Goal: Task Accomplishment & Management: Manage account settings

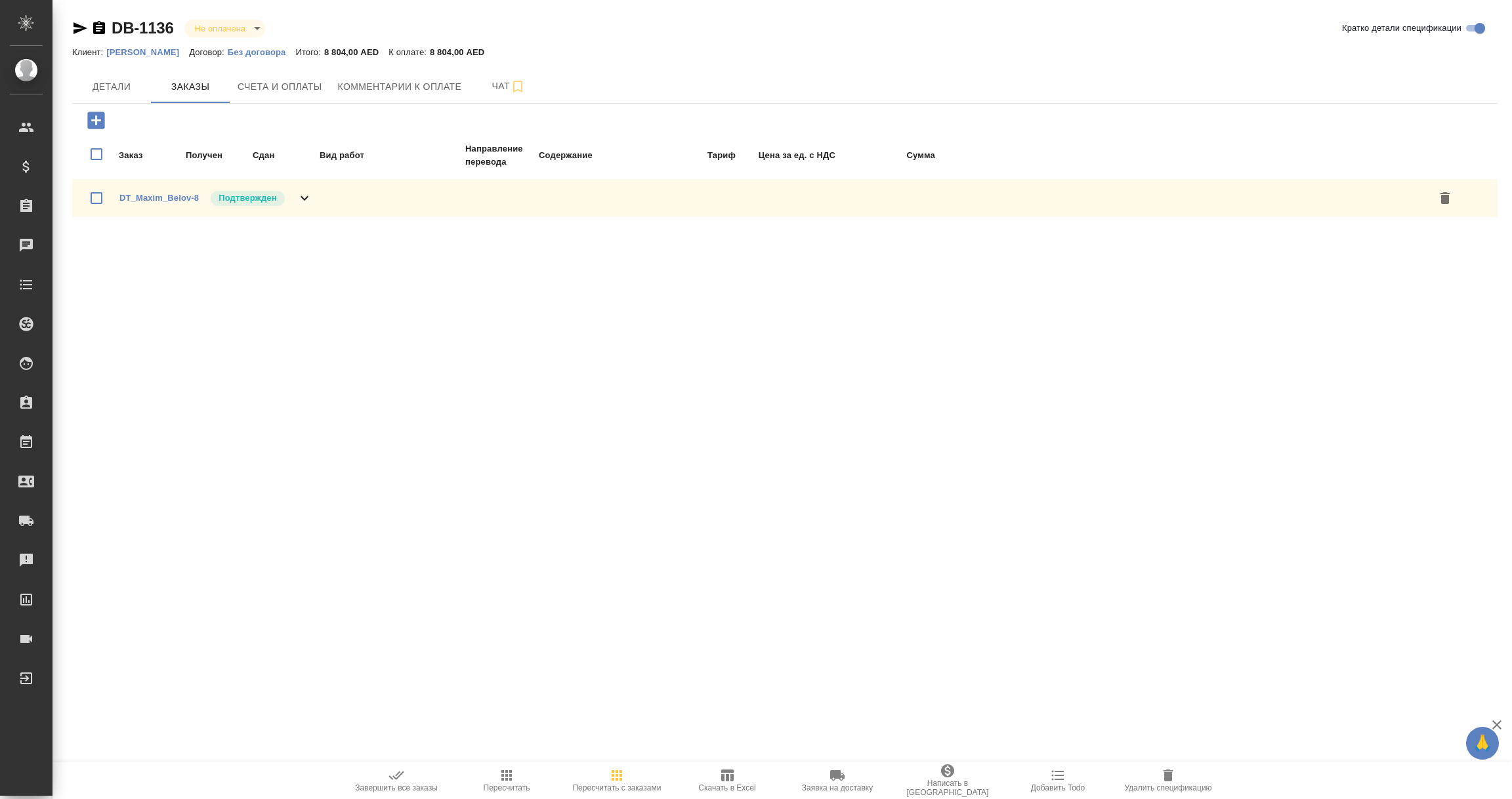
click at [146, 53] on p "[PERSON_NAME]" at bounding box center [147, 51] width 83 height 10
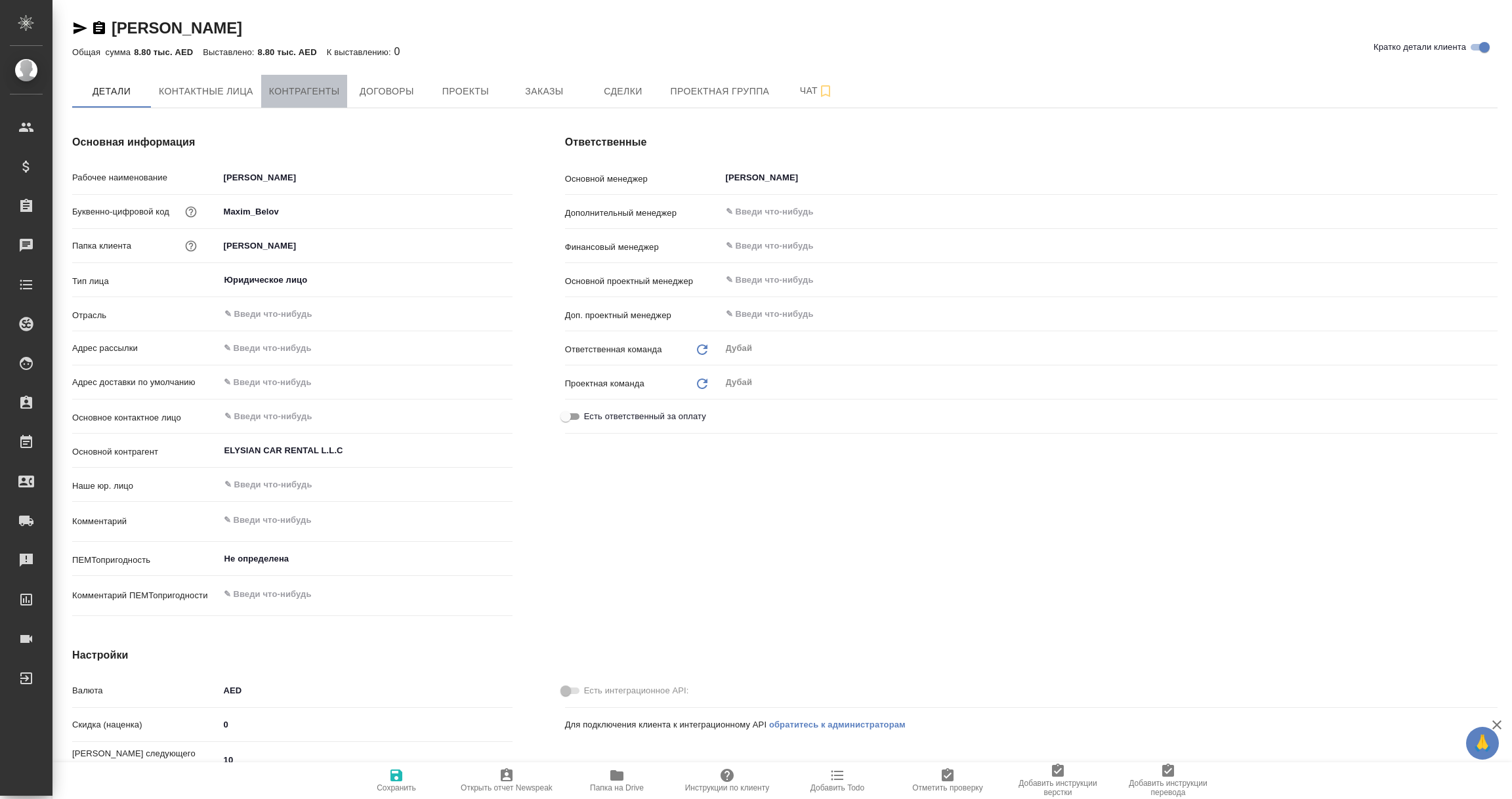
click at [310, 97] on span "Контрагенты" at bounding box center [304, 91] width 70 height 17
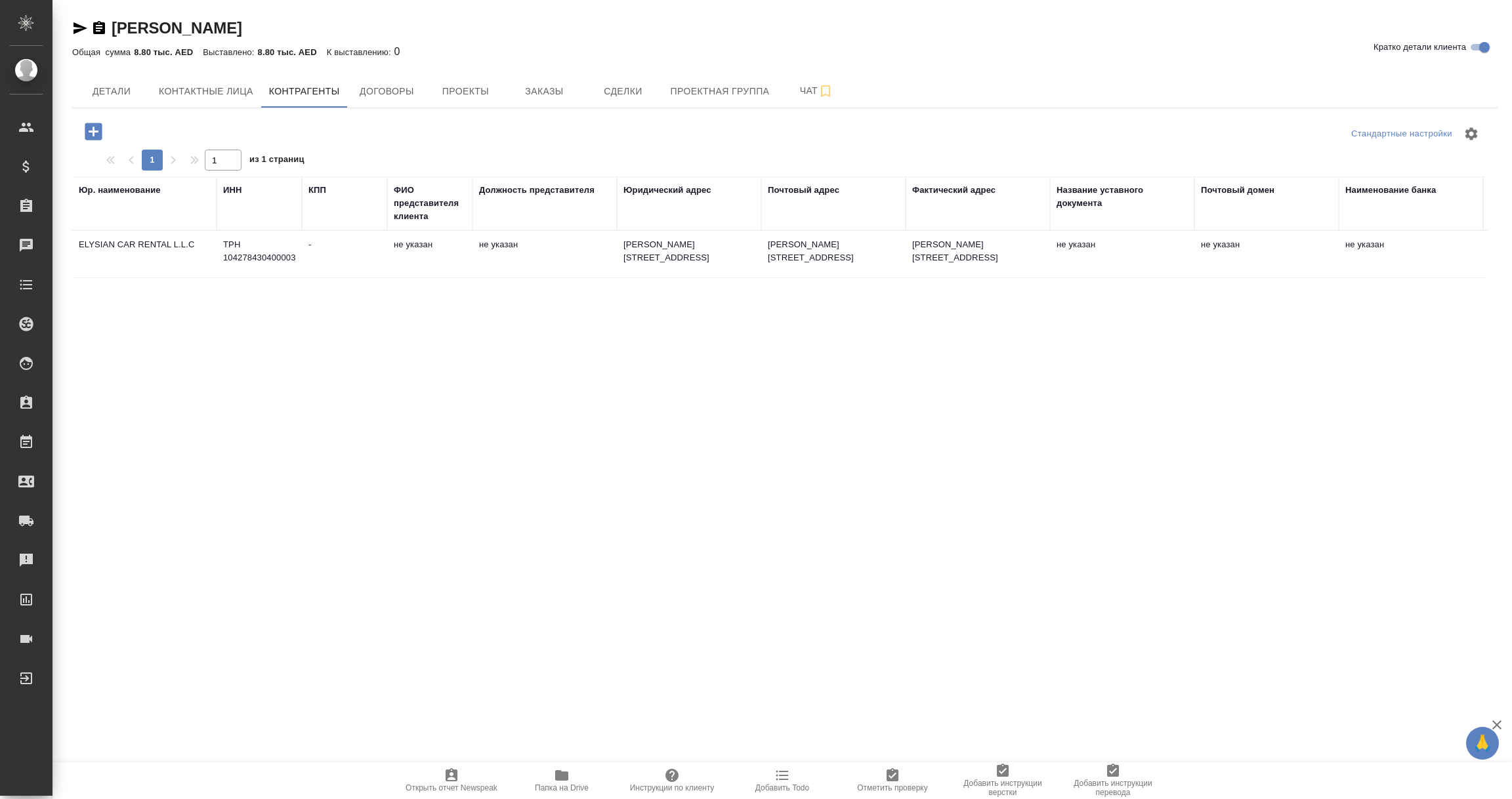
click at [121, 247] on td "ELYSIAN CAR RENTAL L.L.C" at bounding box center [144, 254] width 144 height 46
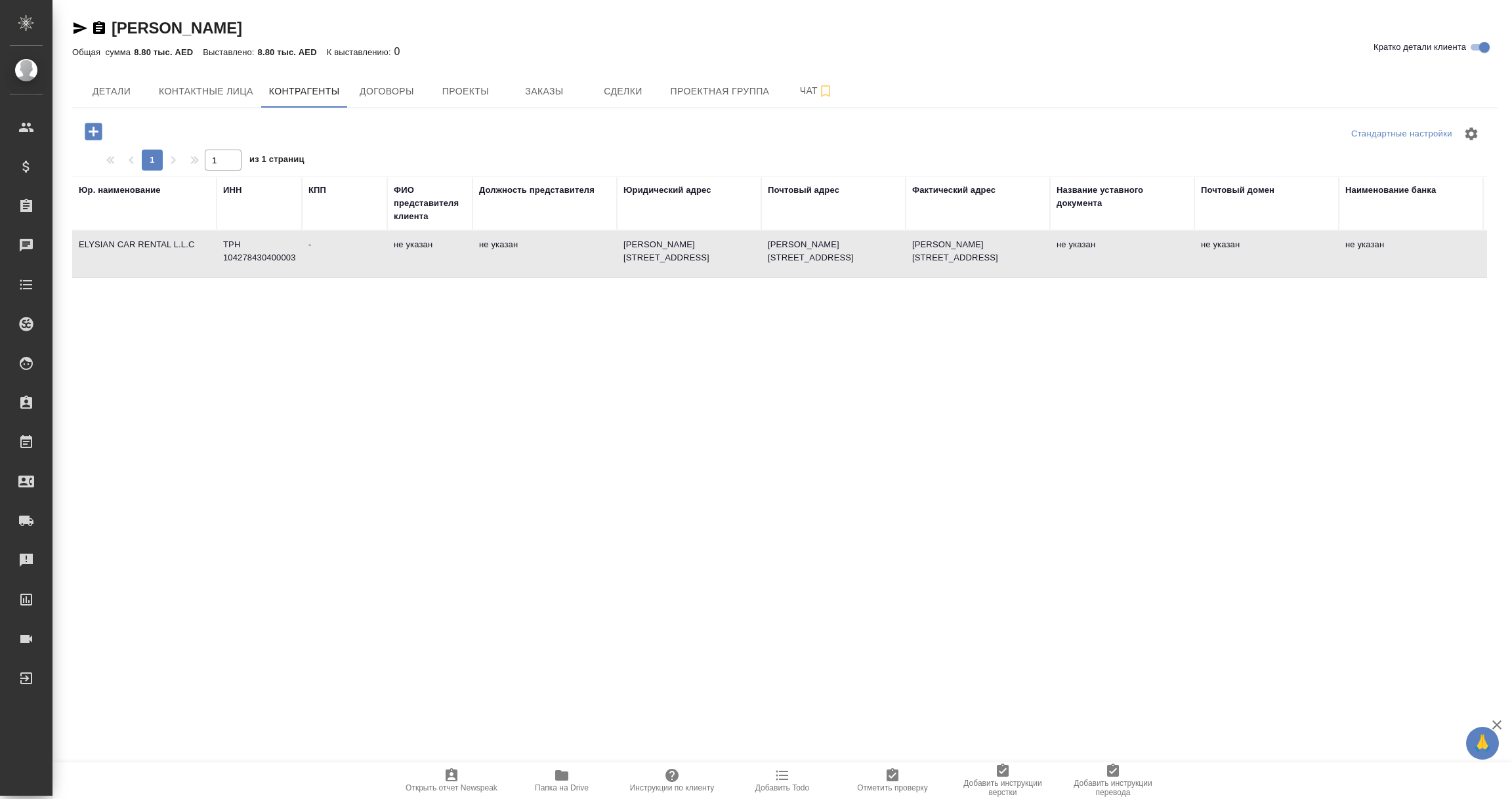
click at [121, 247] on td "ELYSIAN CAR RENTAL L.L.C" at bounding box center [144, 254] width 144 height 46
type textarea "ELYSIAN CAR RENTAL L.L.C"
type input "ТРН 104278430400003"
type input "-"
type textarea "ABDULLA MOHAMED 149 Building – Office 101-356, Hor Al Anz, Plot No. 835-0, Duba…"
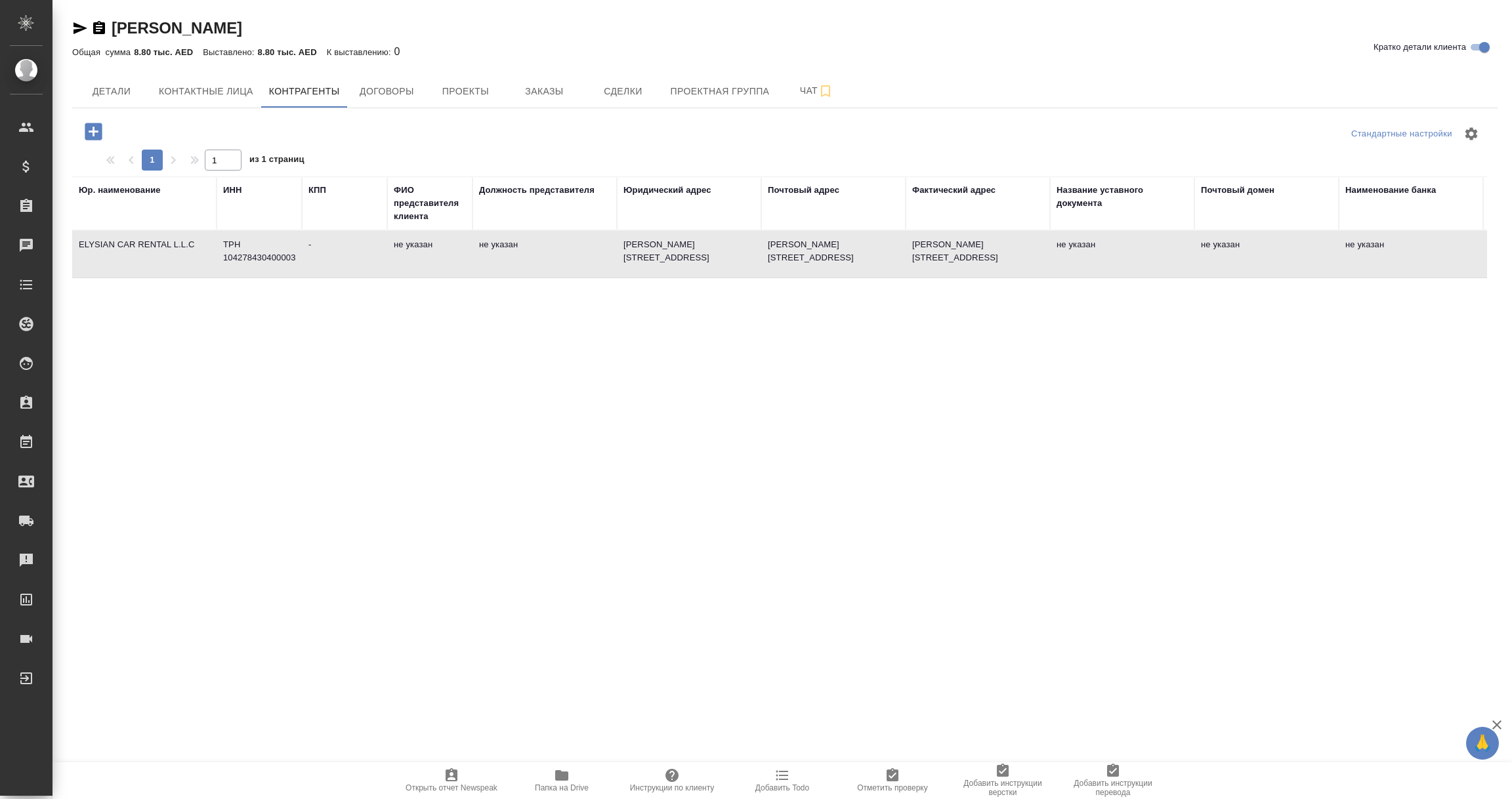
type textarea "ABDULLA MOHAMED 149 Building – Office 101-356, Hor Al Anz, Plot No. 835-0, Duba…"
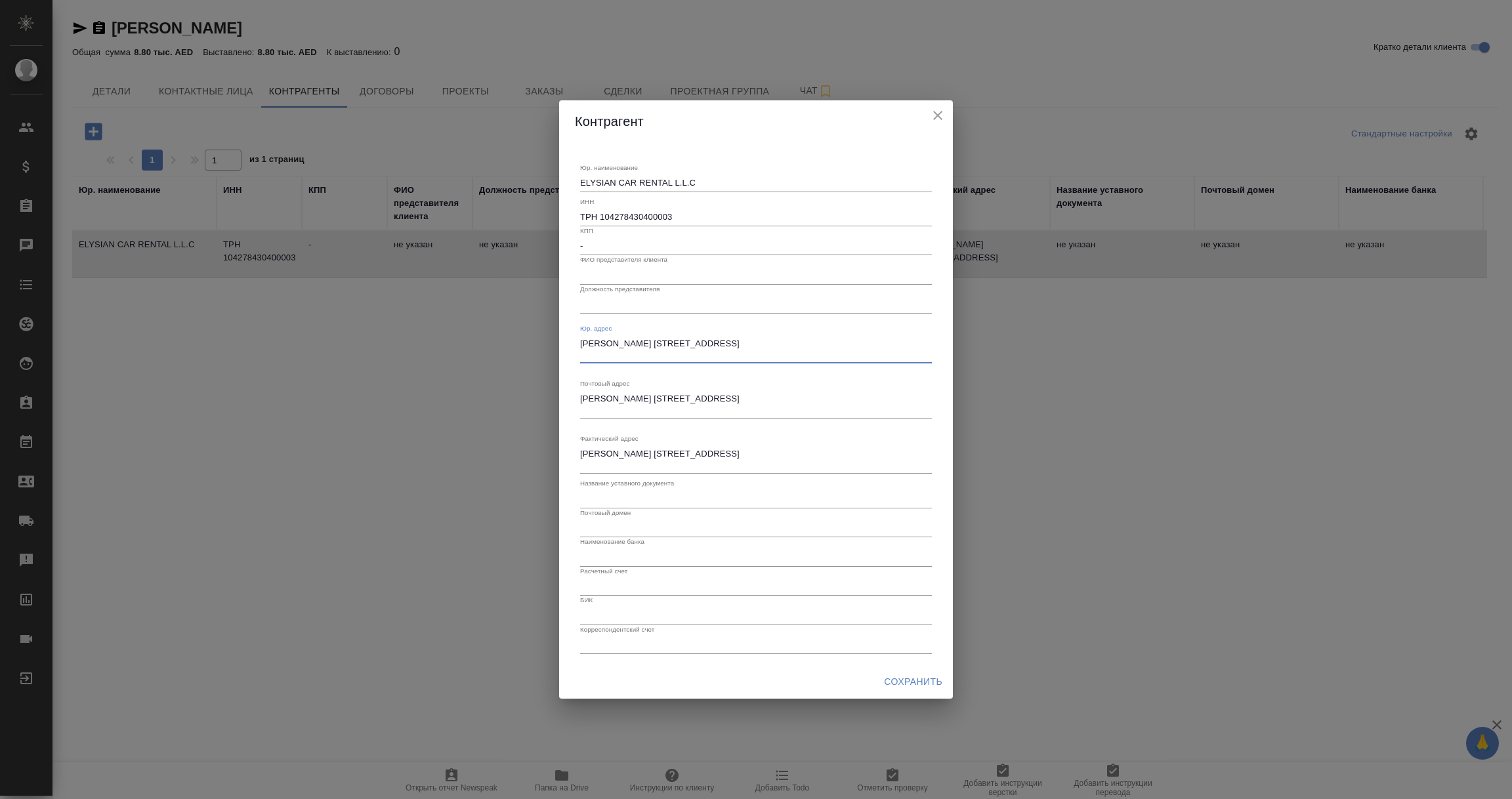
drag, startPoint x: 581, startPoint y: 345, endPoint x: 630, endPoint y: 356, distance: 50.2
click at [630, 356] on textarea "ABDULLA MOHAMED 149 Building – Office 101-356, Hor Al Anz, Plot No. 835-0, Duba…" at bounding box center [756, 348] width 351 height 20
drag, startPoint x: 674, startPoint y: 217, endPoint x: 602, endPoint y: 223, distance: 72.2
click at [602, 223] on input "ТРН 104278430400003" at bounding box center [756, 216] width 351 height 18
drag, startPoint x: 600, startPoint y: 217, endPoint x: 689, endPoint y: 211, distance: 89.2
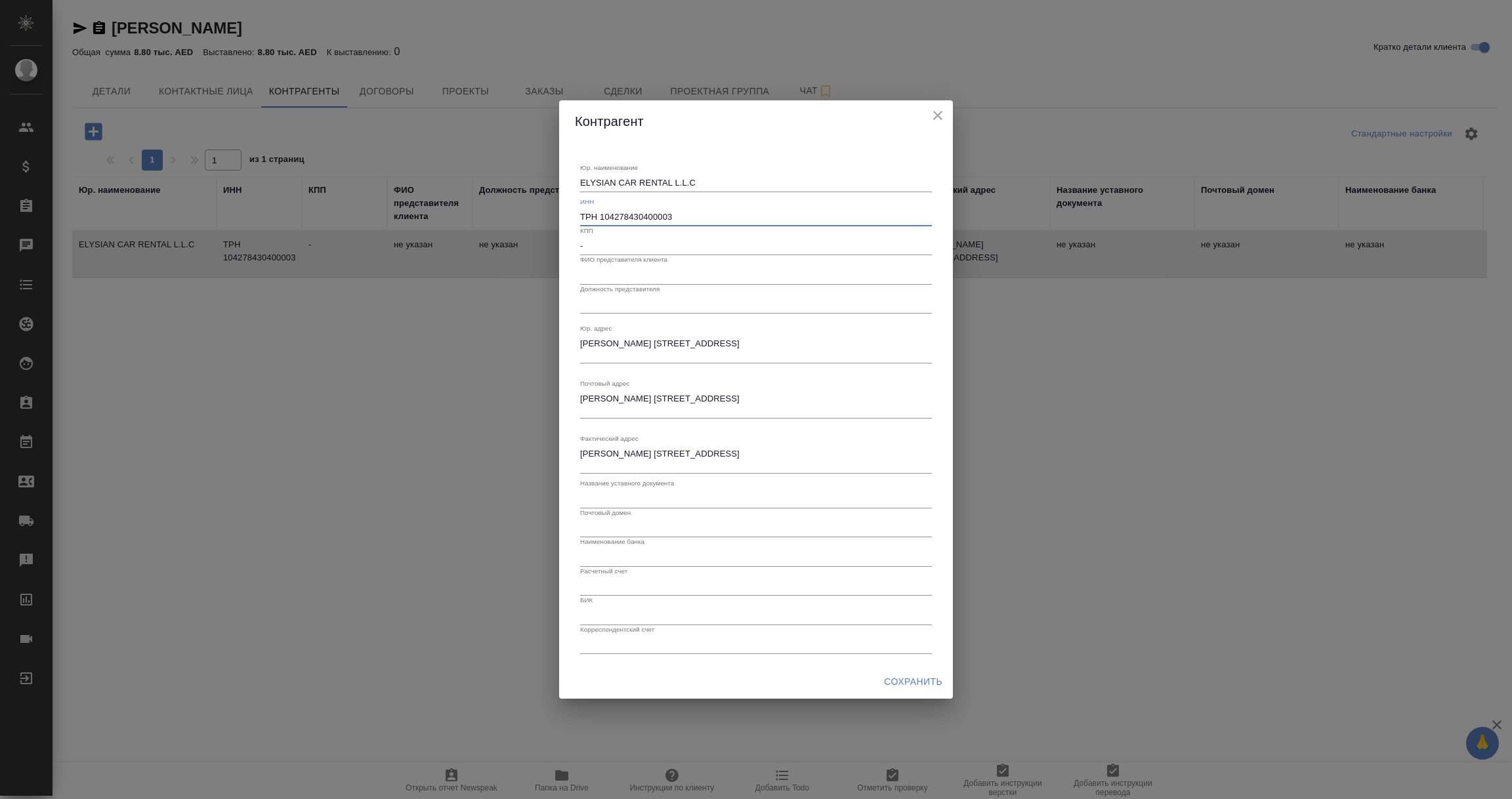
click at [689, 211] on input "ТРН 104278430400003" at bounding box center [756, 216] width 351 height 18
click at [943, 113] on icon "close" at bounding box center [938, 116] width 16 height 16
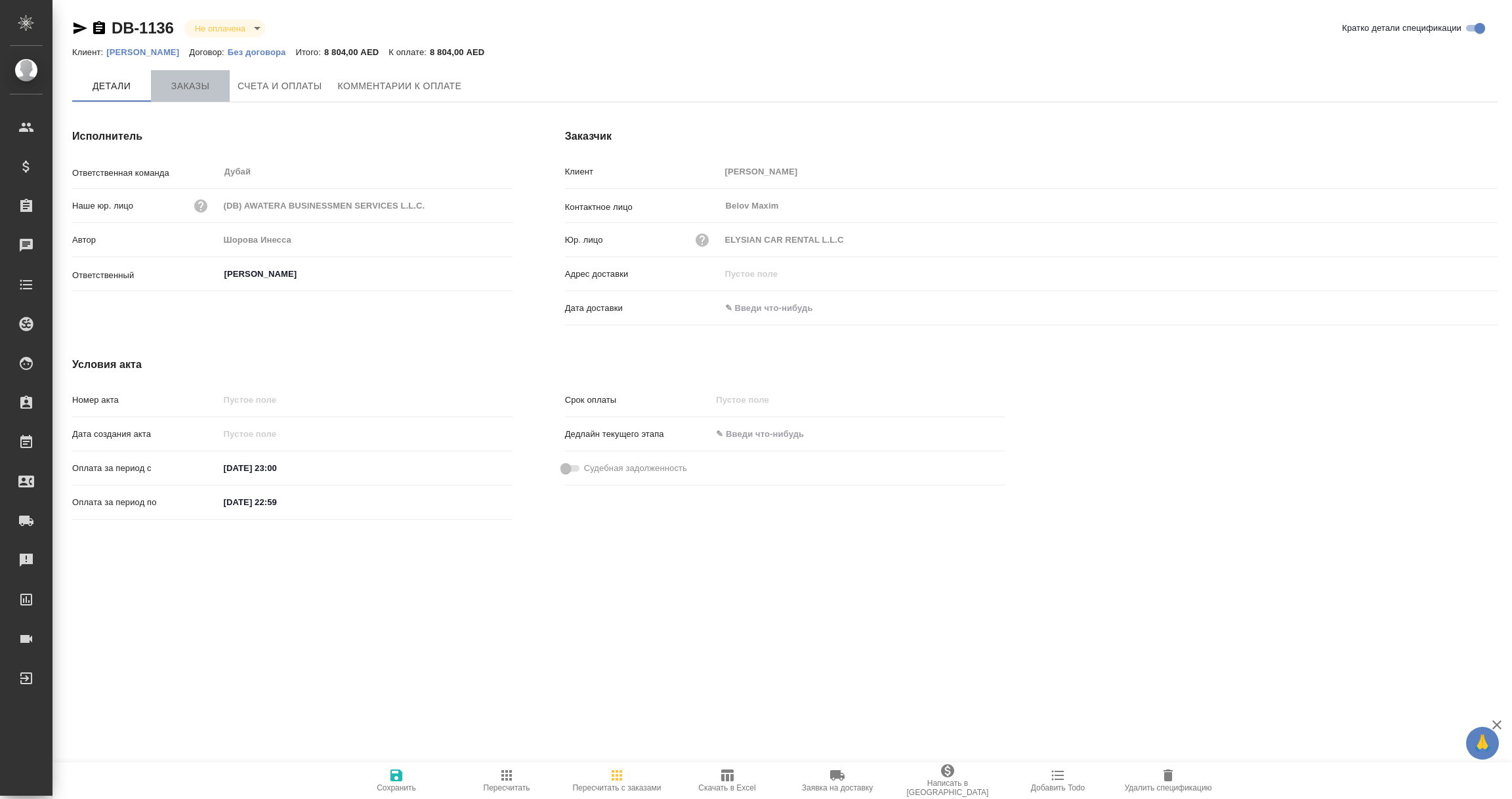
click at [197, 87] on span "Заказы" at bounding box center [191, 86] width 63 height 17
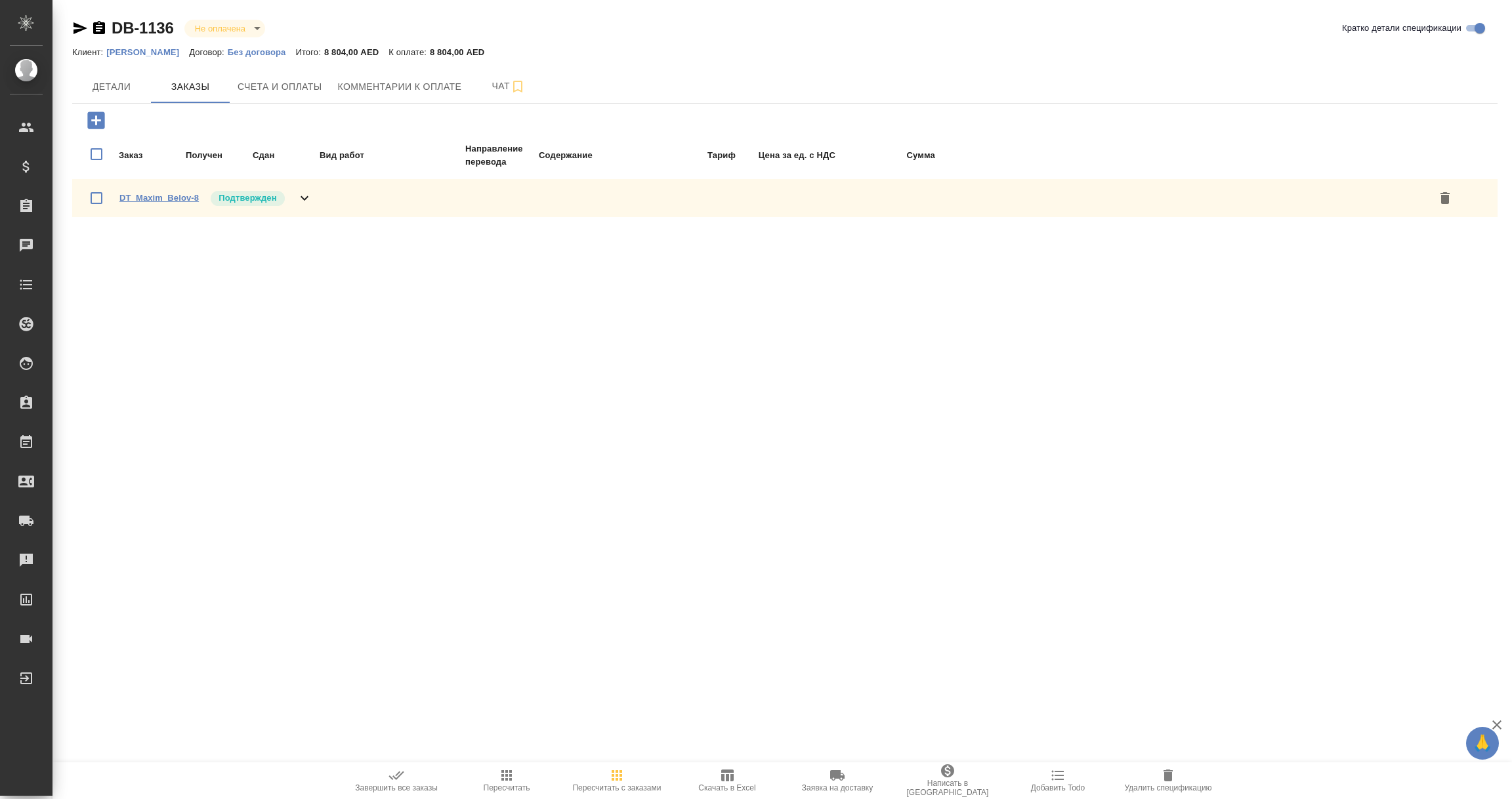
click at [146, 196] on link "DT_Maxim_Belov-8" at bounding box center [158, 197] width 79 height 10
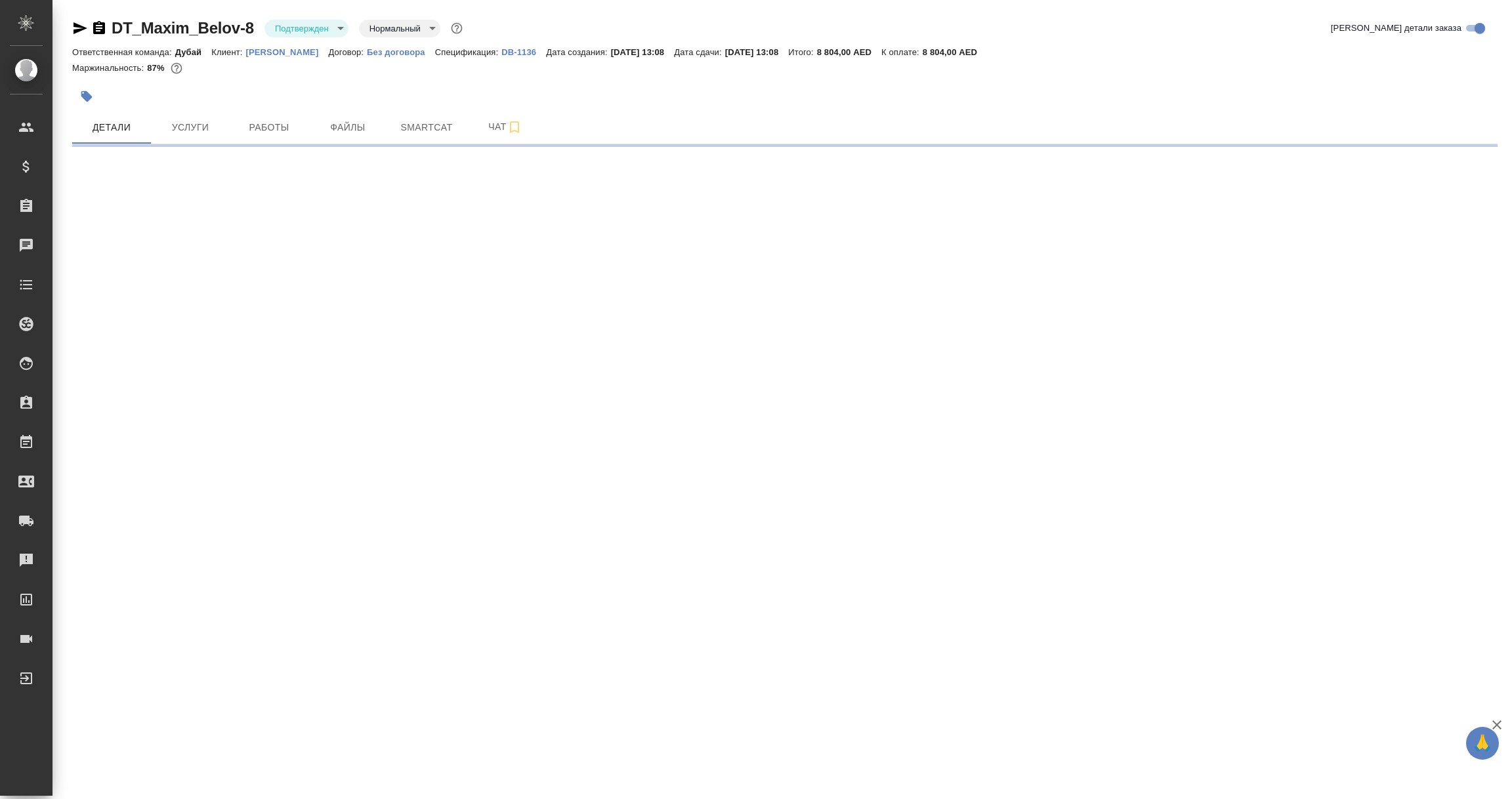
select select "RU"
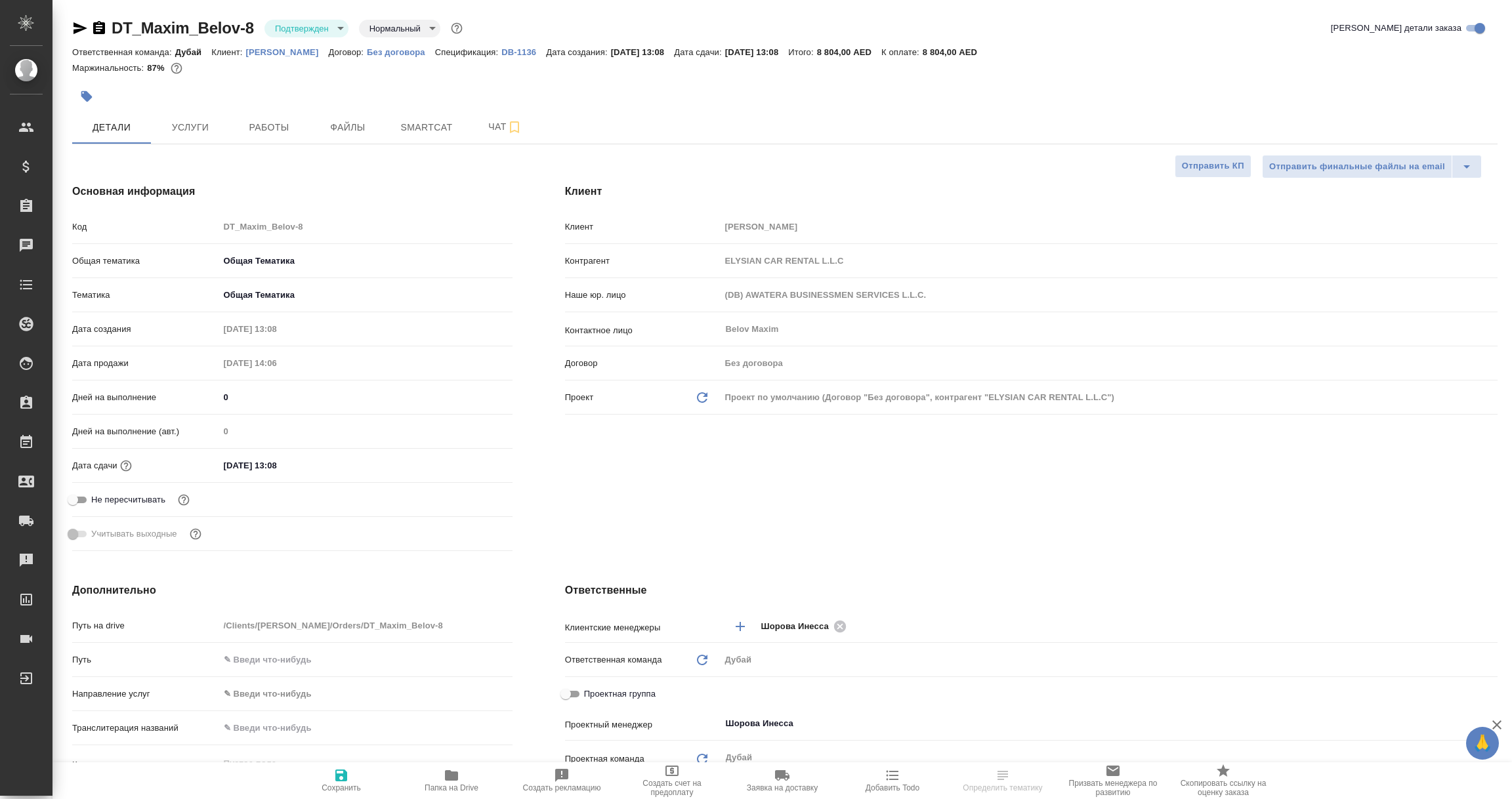
type textarea "x"
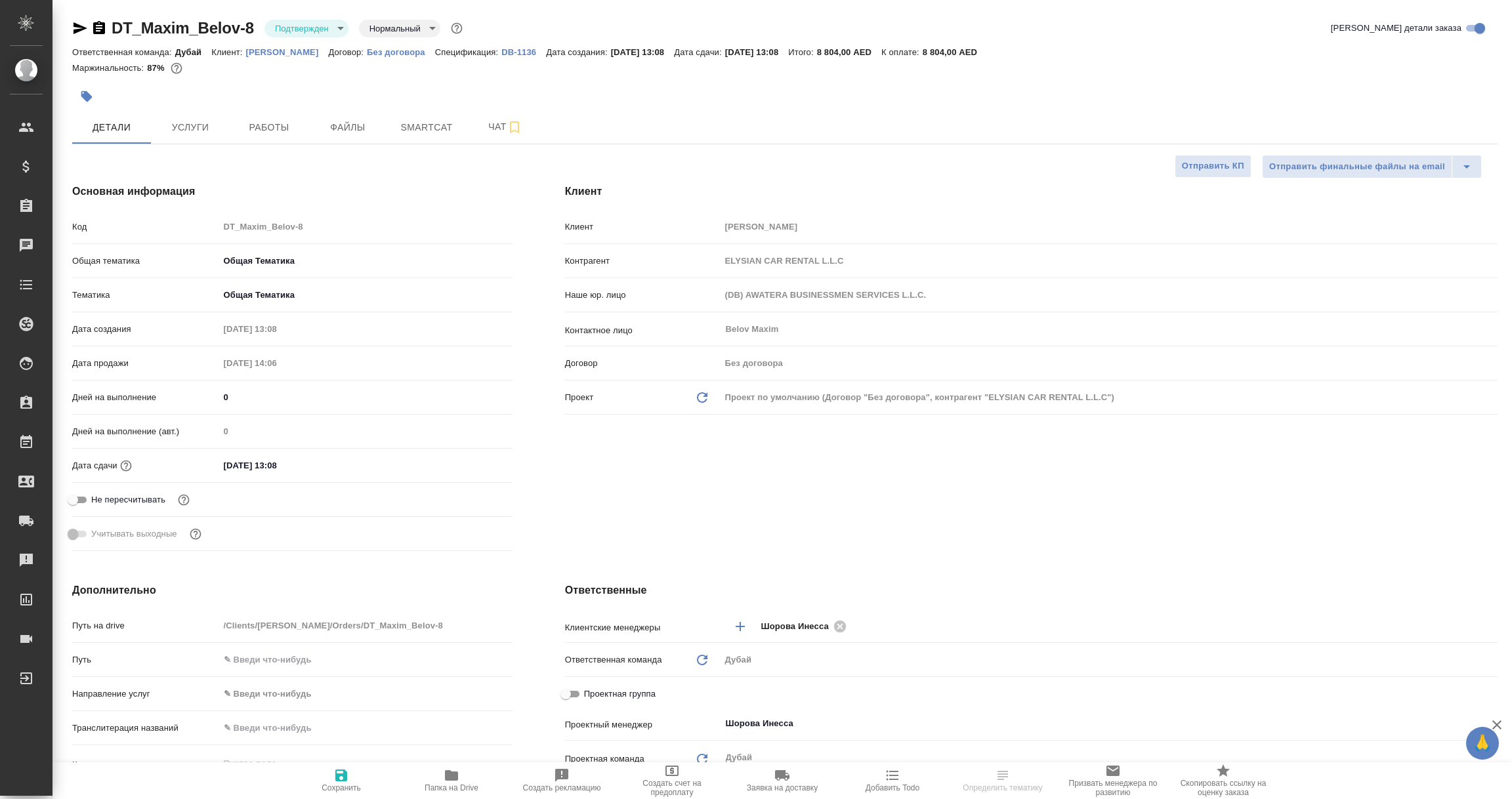
type textarea "x"
click at [203, 136] on button "Услуги" at bounding box center [191, 128] width 79 height 33
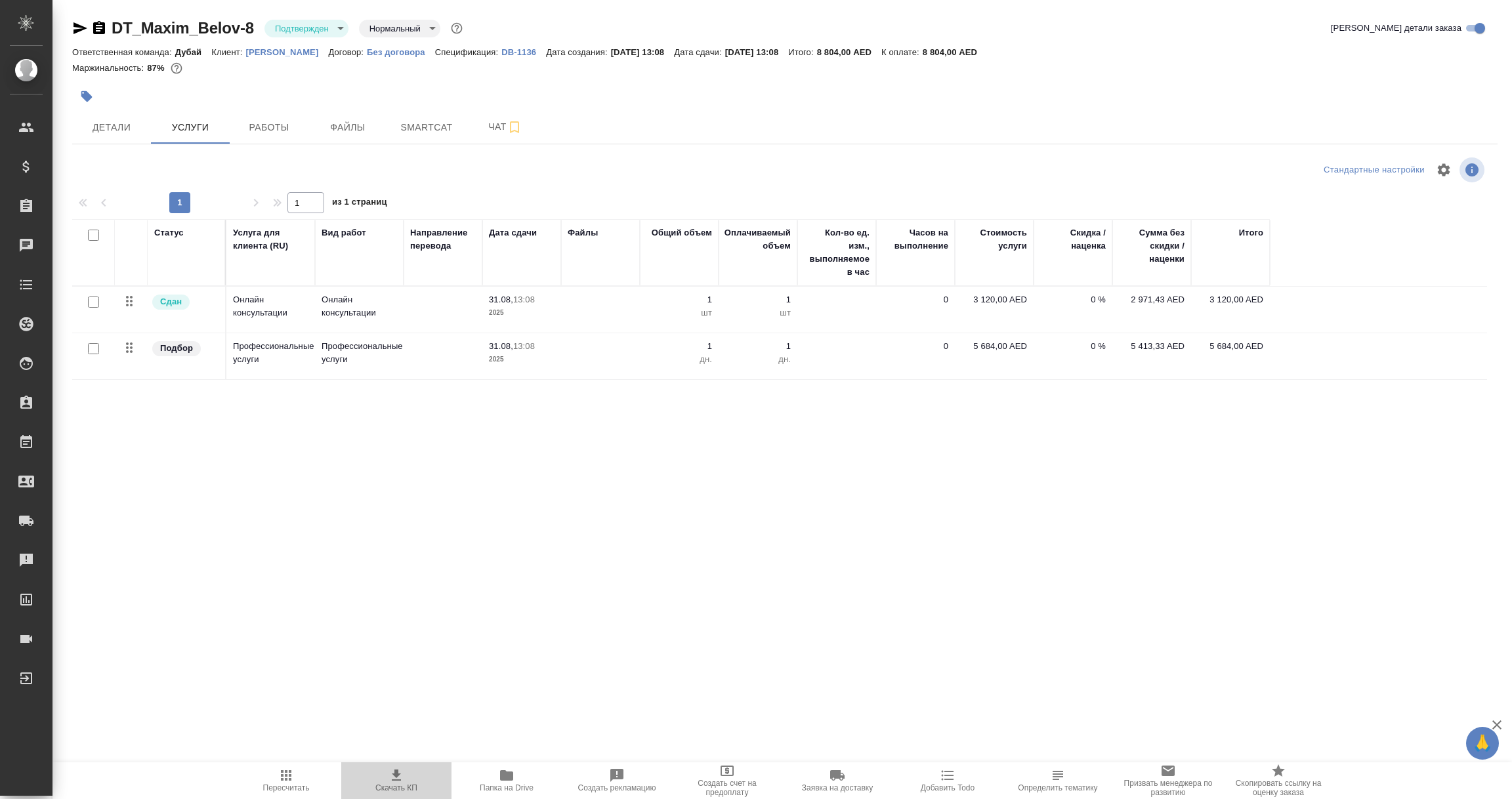
click at [391, 776] on icon "button" at bounding box center [397, 776] width 16 height 16
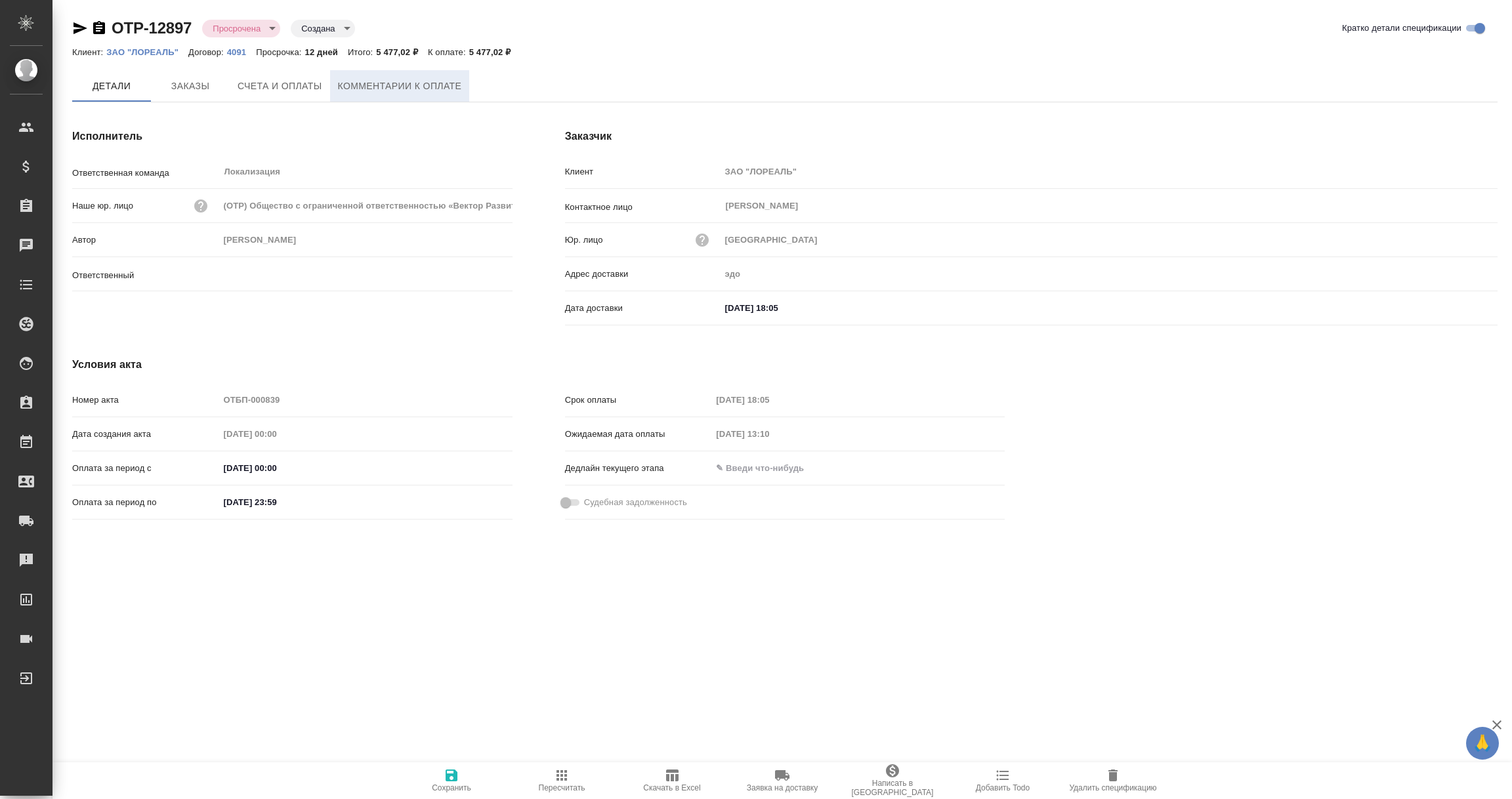
type input "[PERSON_NAME]"
click at [379, 93] on span "Комментарии к оплате" at bounding box center [400, 86] width 124 height 17
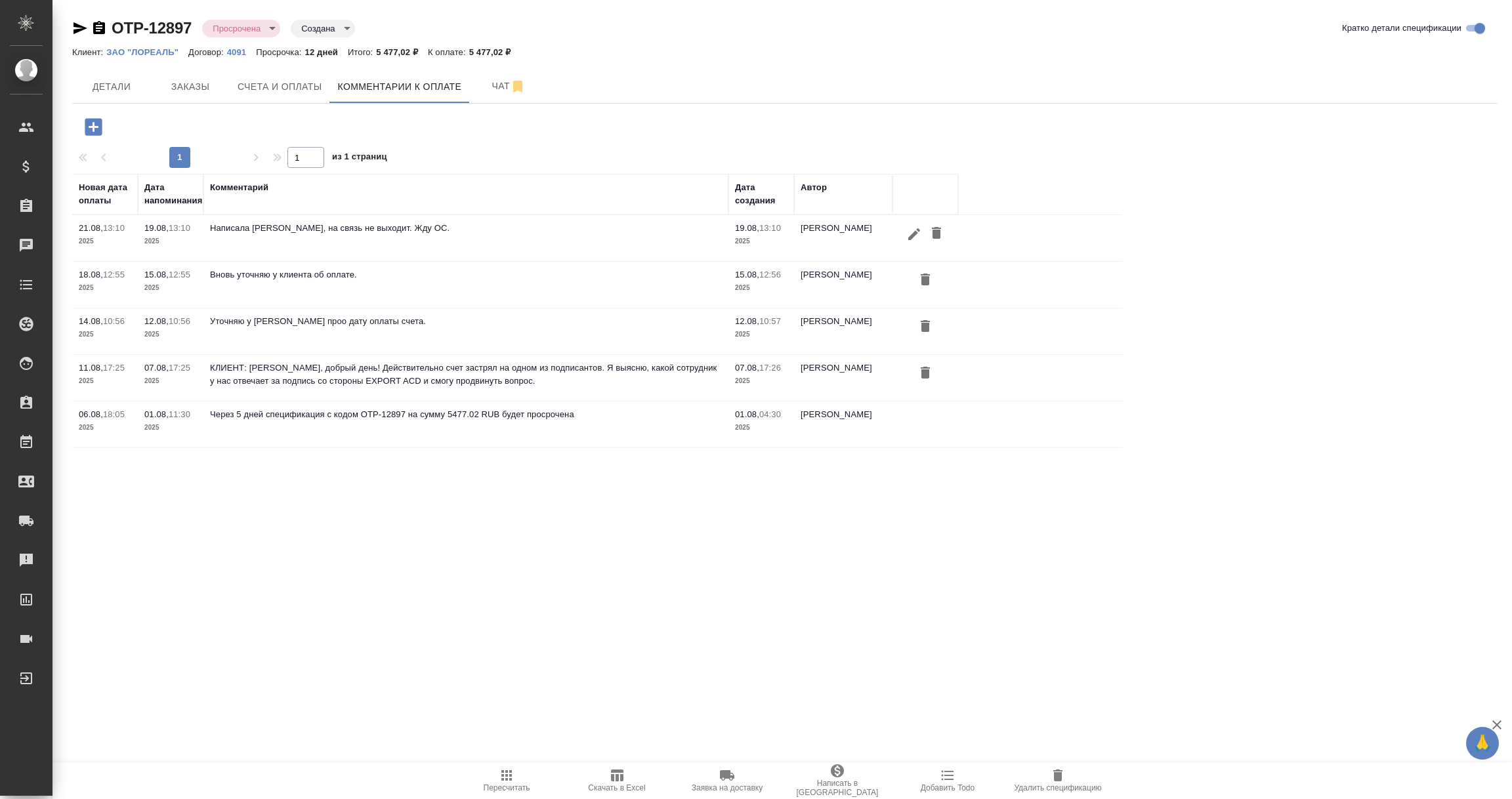
click at [914, 236] on icon "button" at bounding box center [914, 234] width 12 height 12
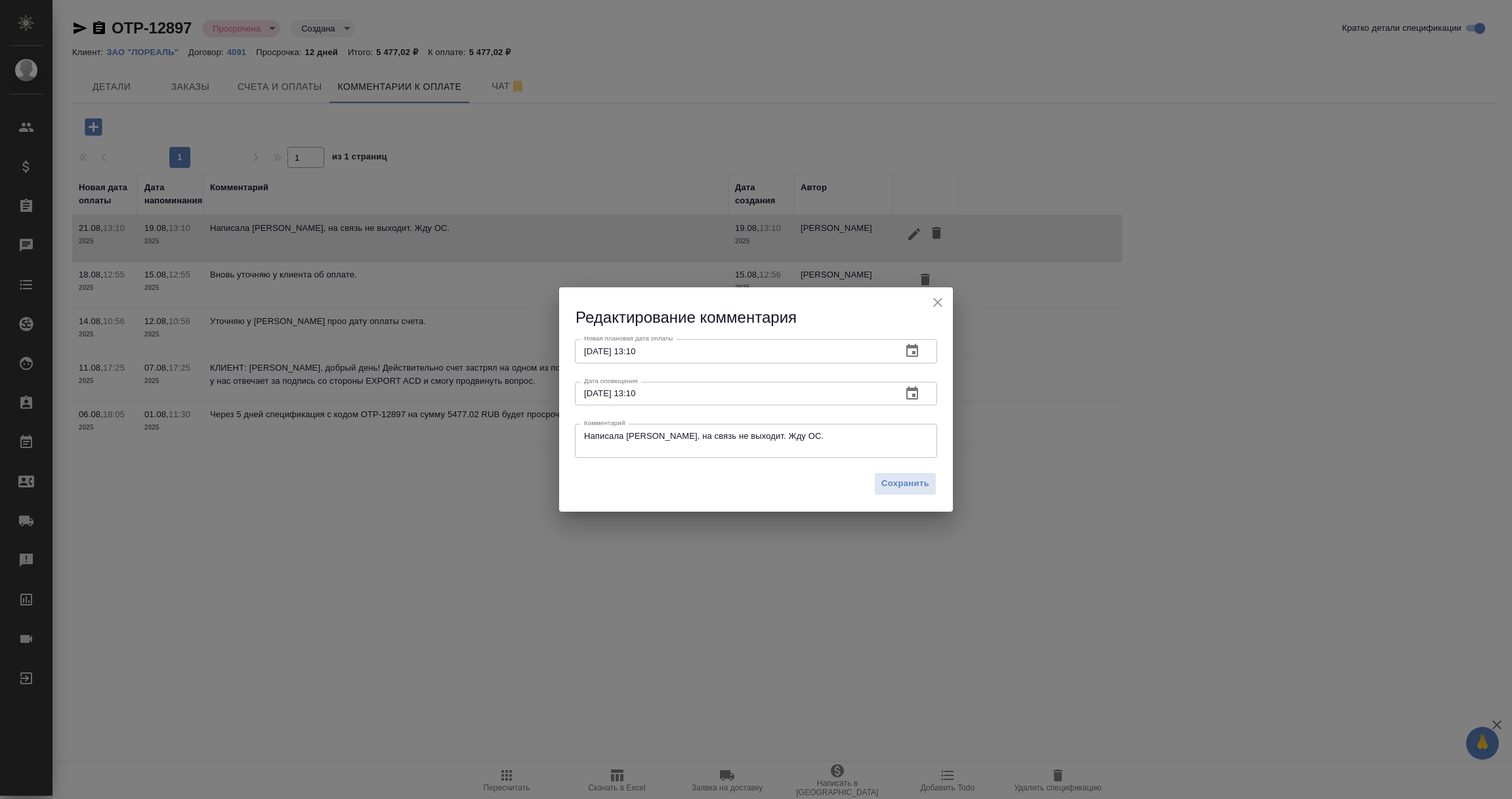
click at [907, 391] on icon "button" at bounding box center [913, 392] width 12 height 13
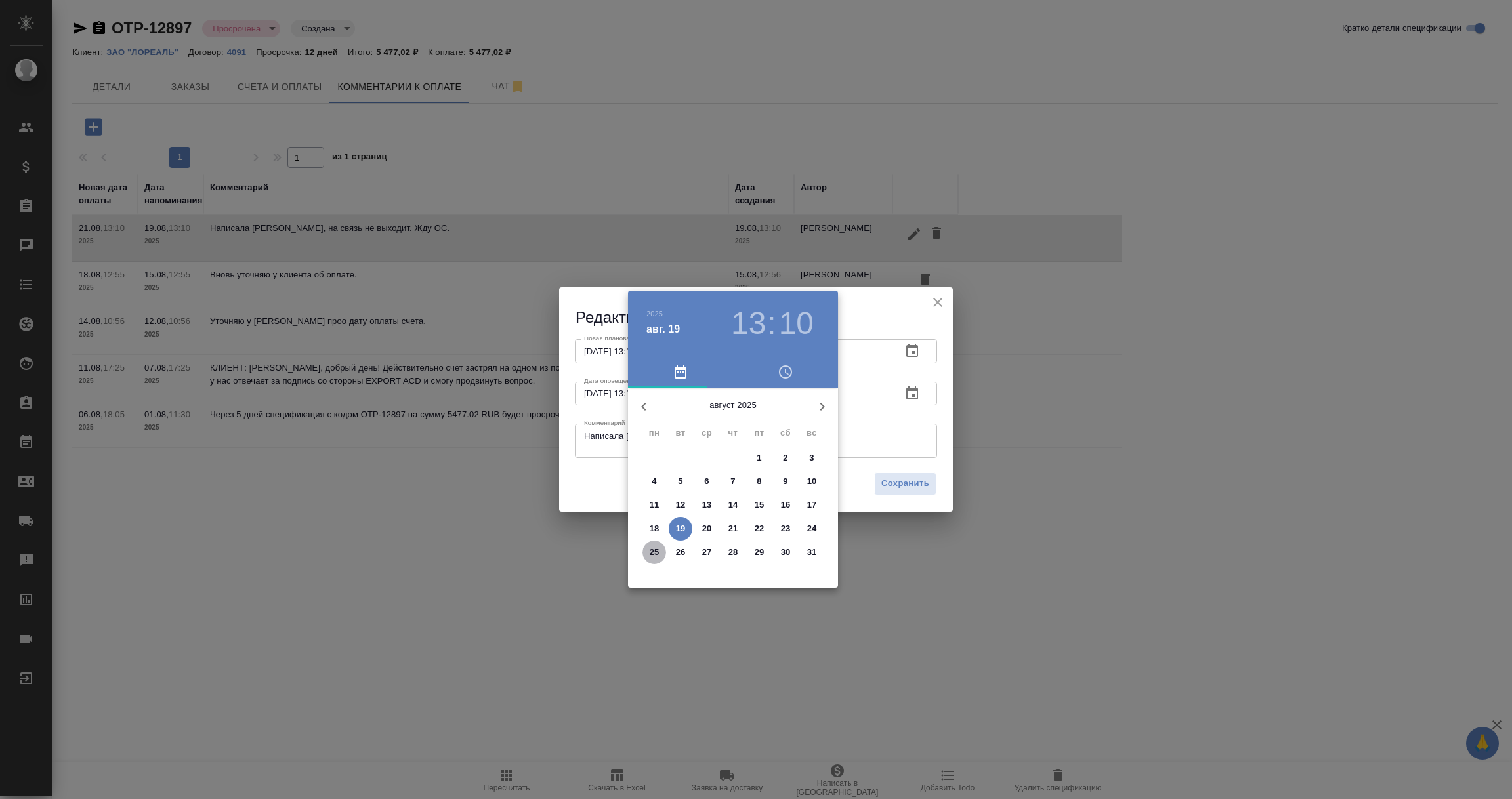
click at [657, 549] on p "25" at bounding box center [654, 552] width 10 height 13
type input "25.08.2025 13:10"
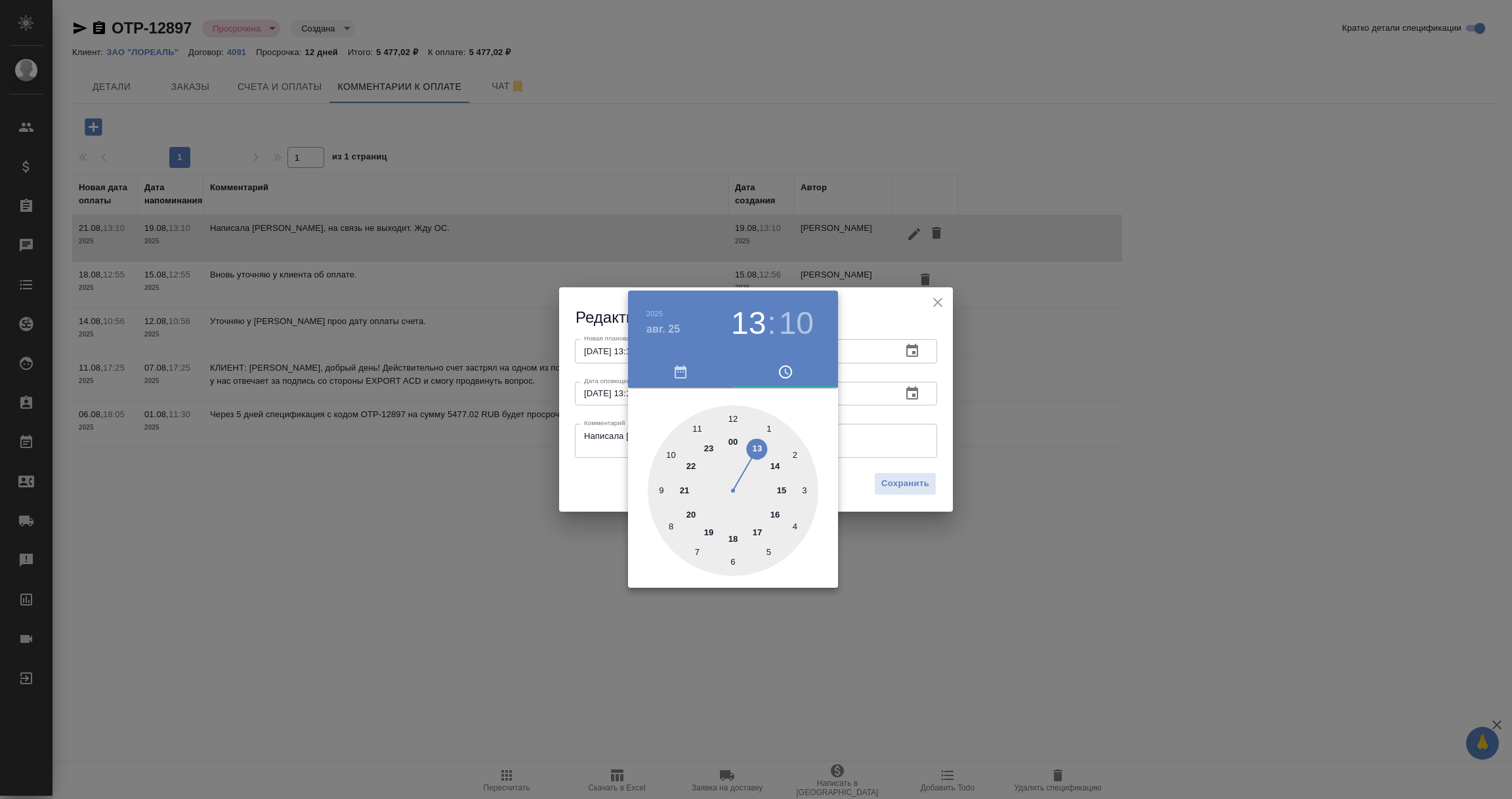
click at [584, 438] on div at bounding box center [756, 399] width 1512 height 799
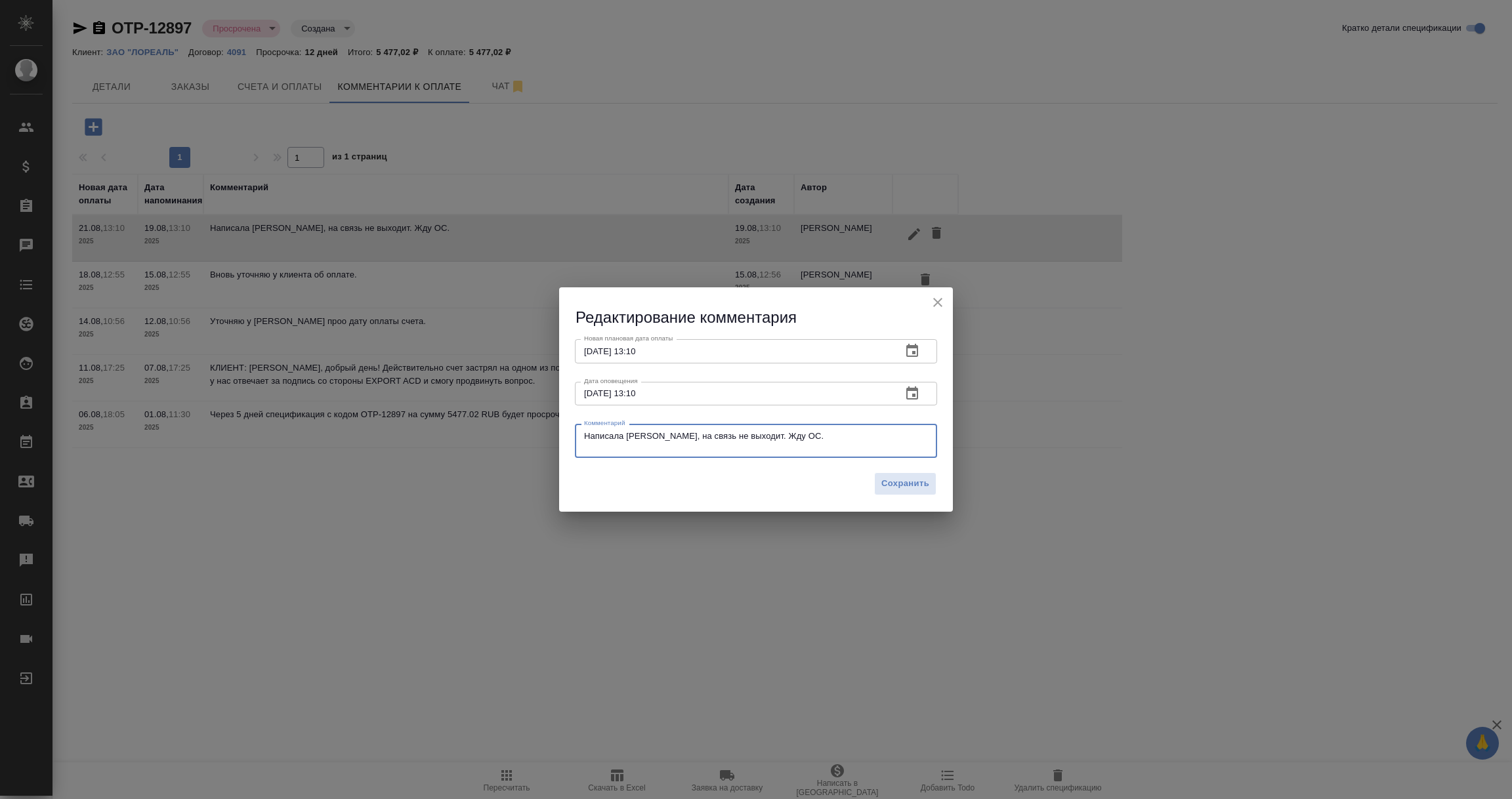
drag, startPoint x: 793, startPoint y: 444, endPoint x: 509, endPoint y: 440, distance: 284.0
click at [509, 440] on div "Редактирование комментария Новая плановая дата оплаты 21.08.2025 13:10 Новая пл…" at bounding box center [756, 399] width 1512 height 799
paste textarea "Алексей Комаров Лореаль_new, [19.08.2025 15:17] Добрый день! Выйду из отпуска р…"
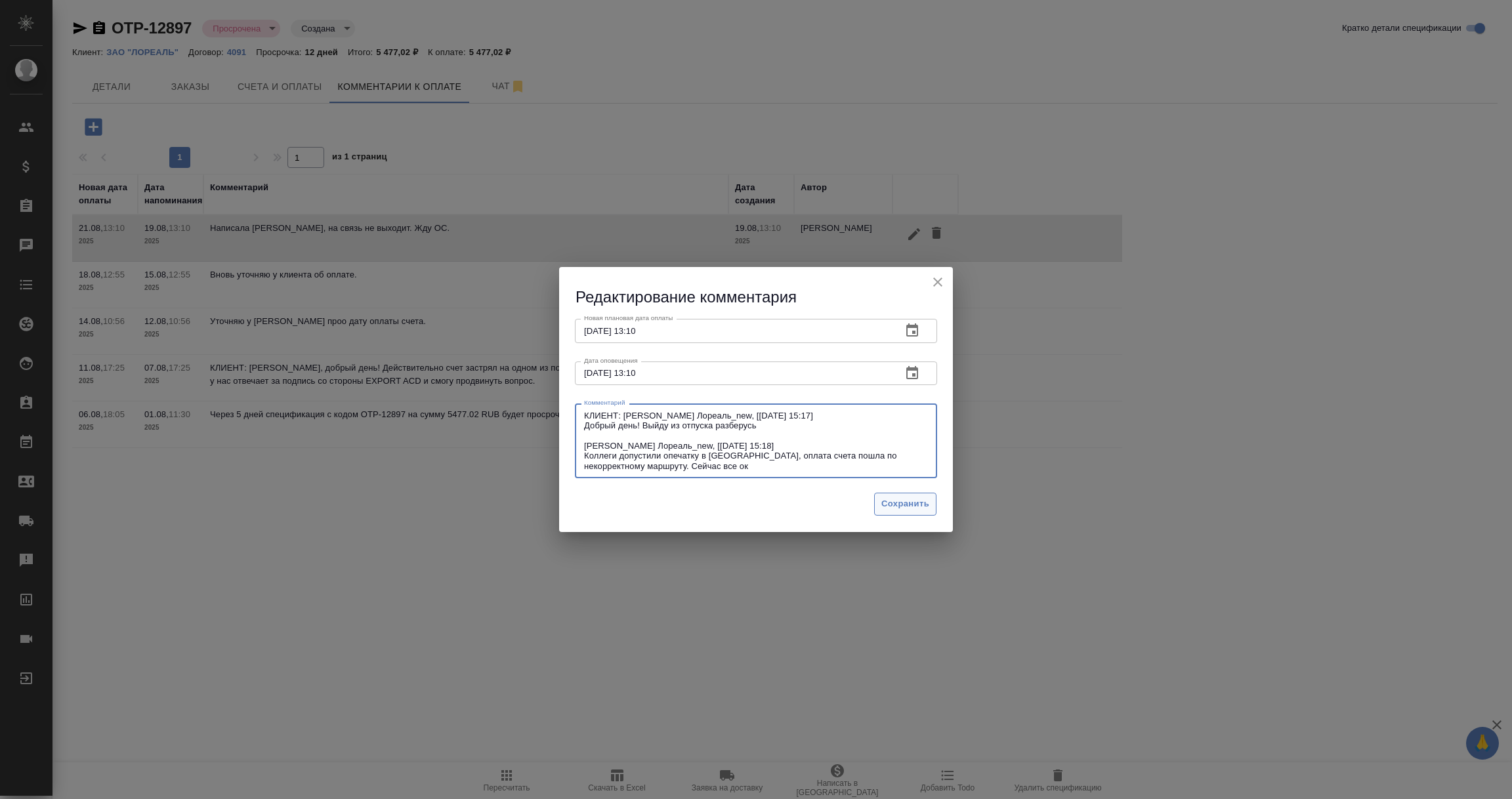
type textarea "КЛИЕНТ: Алексей Комаров Лореаль_new, [19.08.2025 15:17] Добрый день! Выйду из о…"
click at [901, 497] on span "Сохранить" at bounding box center [905, 503] width 48 height 15
